Goal: Information Seeking & Learning: Find specific fact

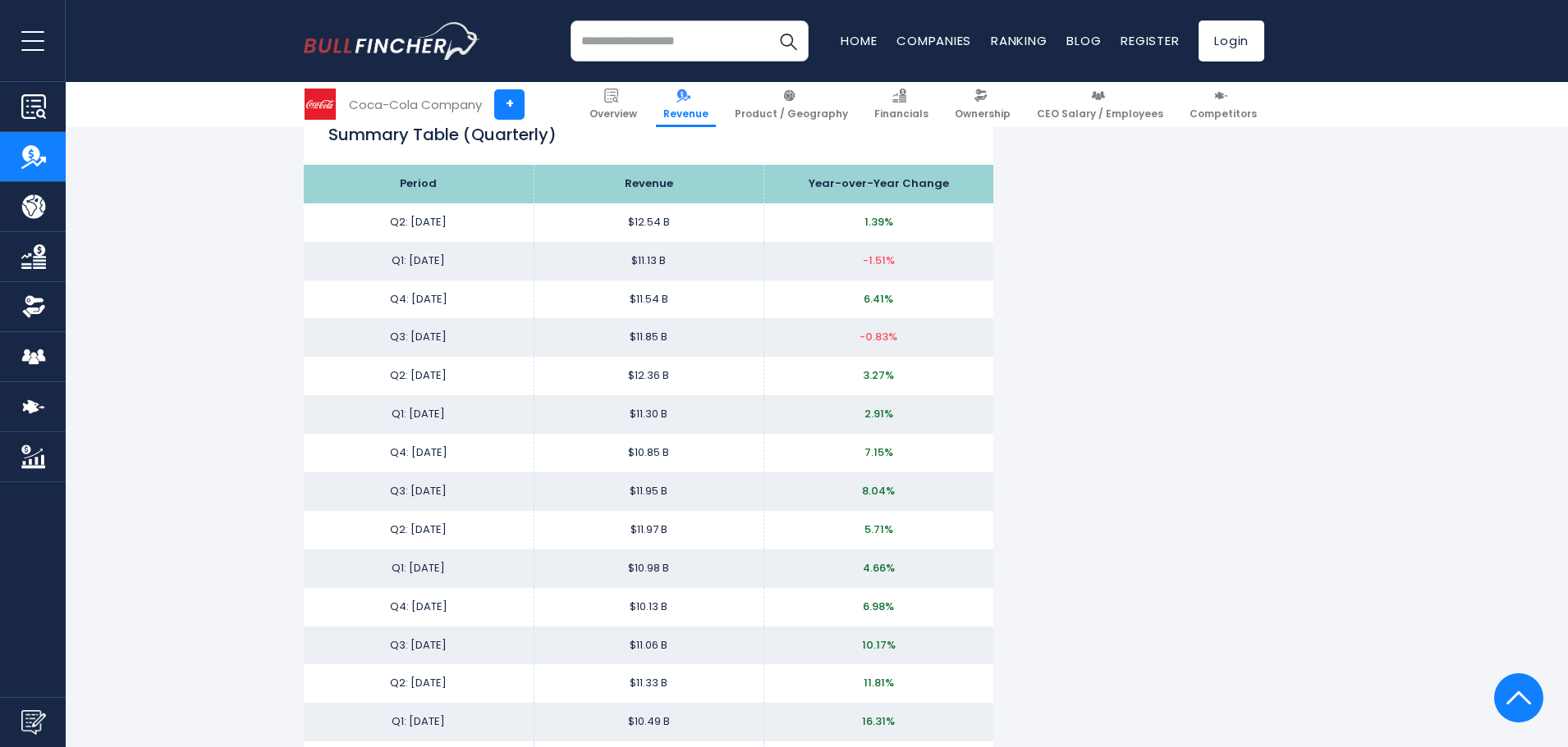
scroll to position [2143, 0]
drag, startPoint x: 385, startPoint y: 292, endPoint x: 702, endPoint y: 412, distance: 339.0
click at [1085, 346] on div "Coca-Cola Company's Revenue Coca-Cola Company's annual revenue was $47.06 B in …" at bounding box center [784, 492] width 961 height 4666
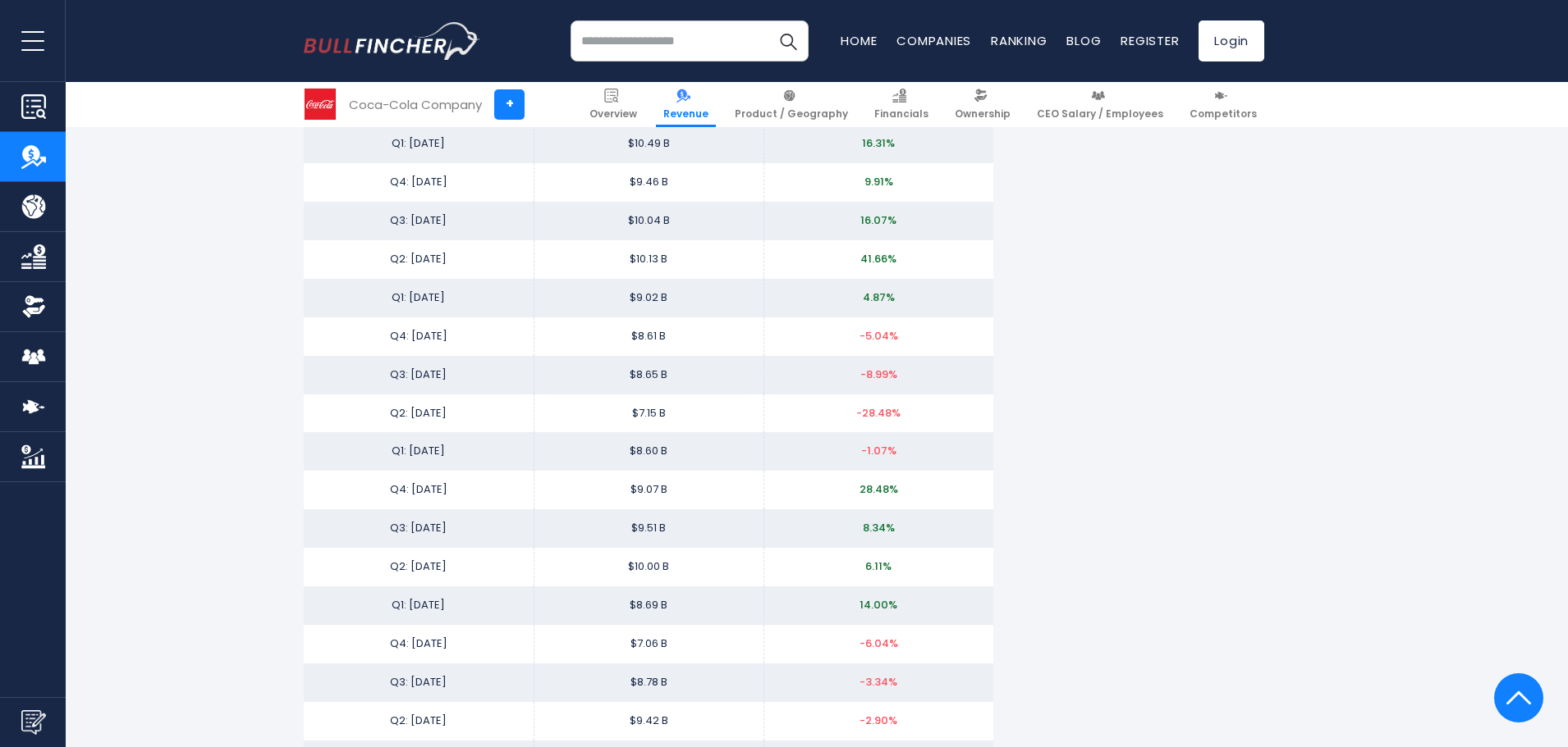
scroll to position [2721, 0]
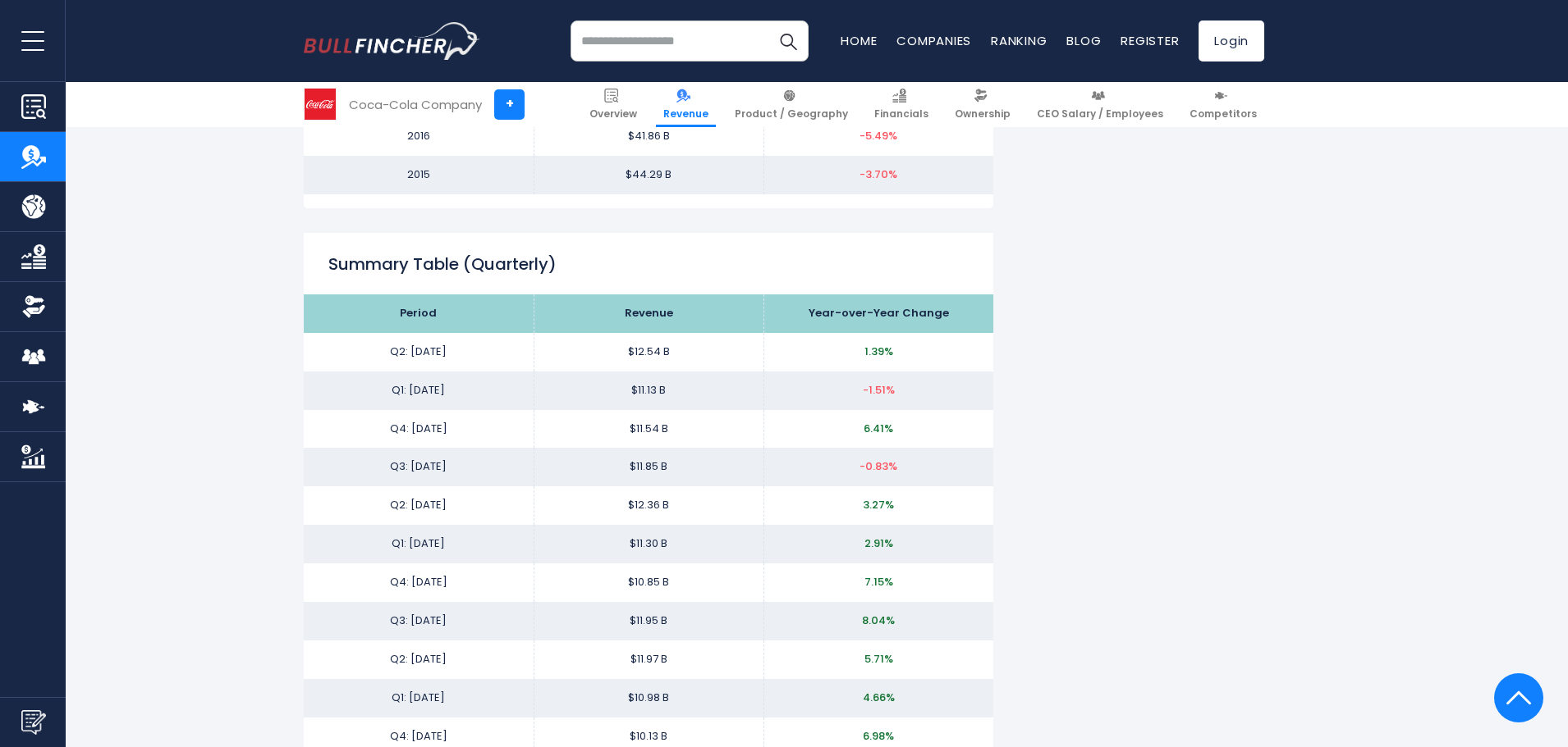
scroll to position [2013, 0]
click at [520, 486] on td "Q2: [DATE]" at bounding box center [419, 505] width 230 height 39
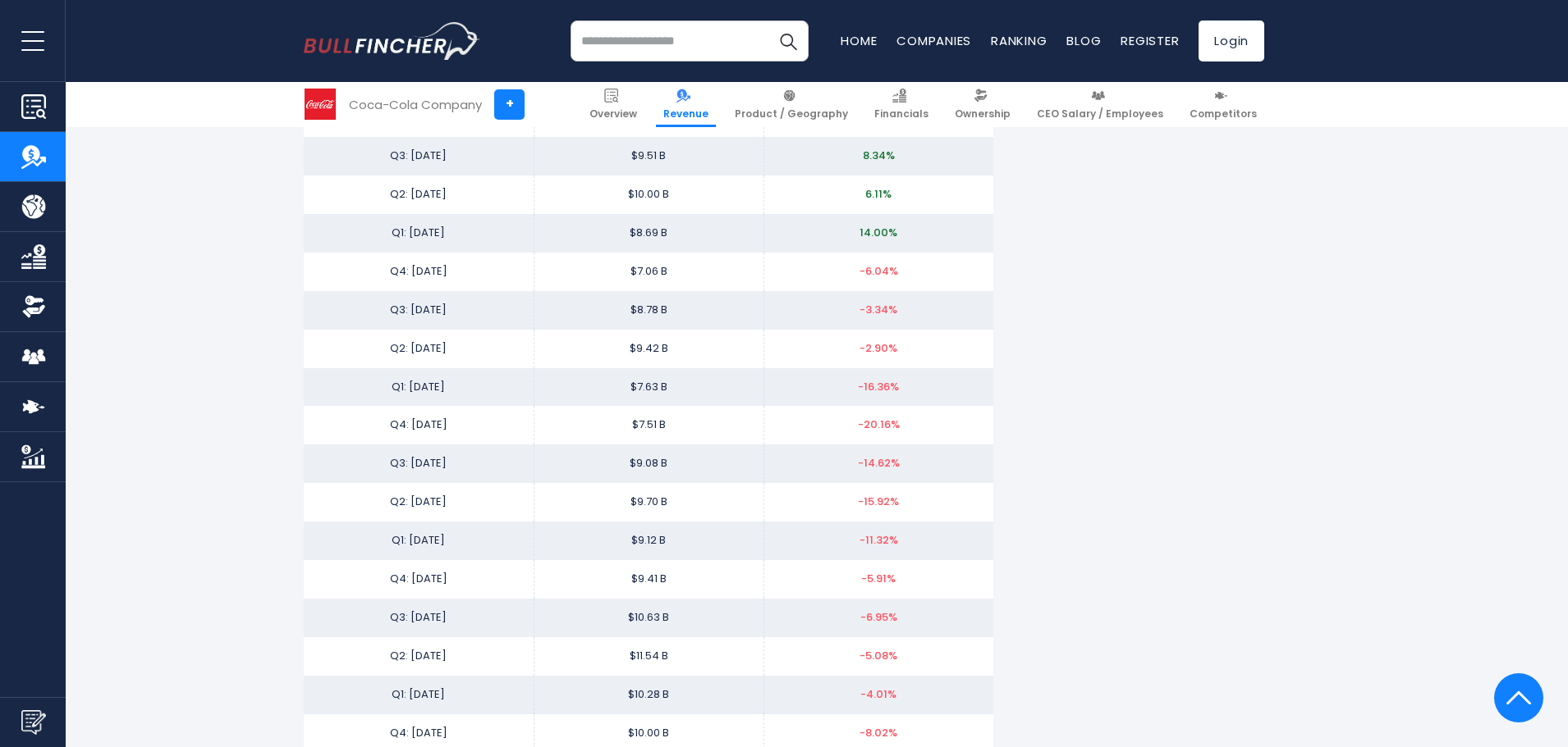
scroll to position [3095, 0]
